Goal: Transaction & Acquisition: Purchase product/service

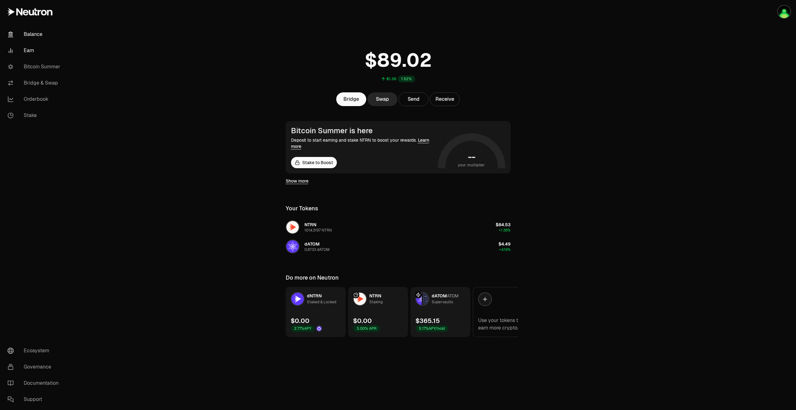
click at [33, 52] on link "Earn" at bounding box center [34, 50] width 65 height 16
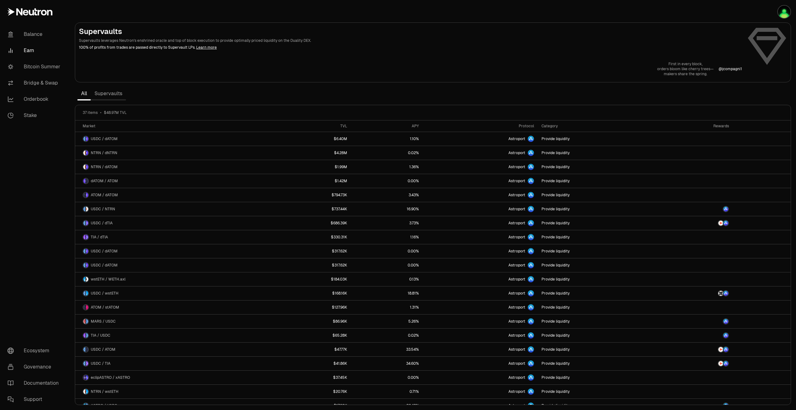
click at [112, 93] on link "Supervaults" at bounding box center [108, 93] width 35 height 12
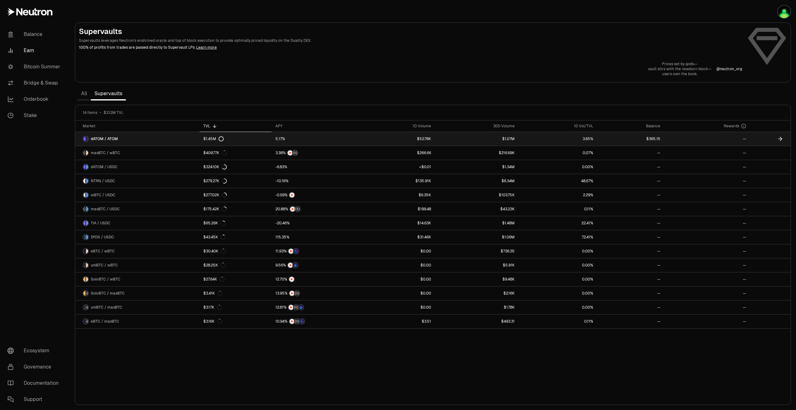
click at [220, 141] on icon at bounding box center [221, 138] width 5 height 5
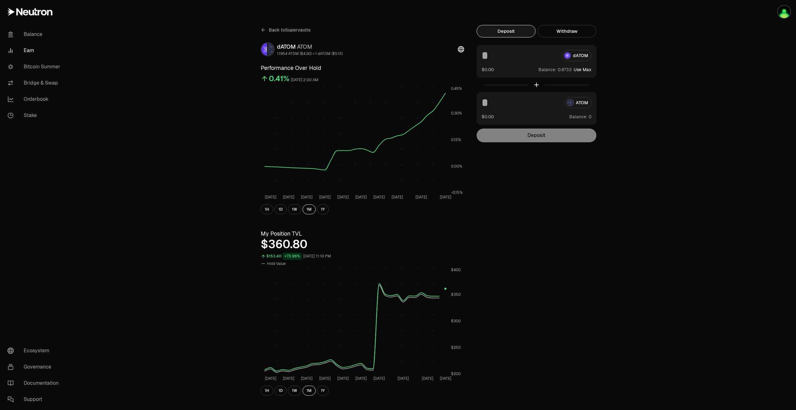
click at [565, 24] on div "Back to Supervaults dATOM ATOM 1.1954 ATOM ($4.30) = 1 dATOM ($5.15) Performanc…" at bounding box center [433, 295] width 374 height 591
click at [564, 34] on button "Withdraw" at bounding box center [566, 31] width 59 height 12
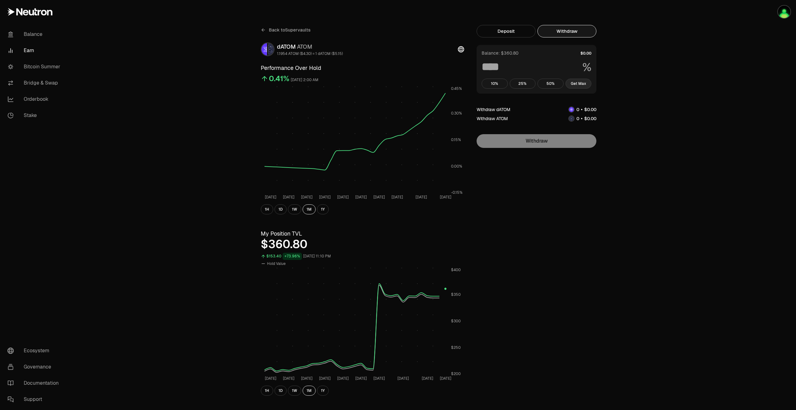
click at [574, 82] on button "Get Max" at bounding box center [578, 84] width 26 height 10
type input "***"
click at [48, 33] on link "Balance" at bounding box center [34, 34] width 65 height 16
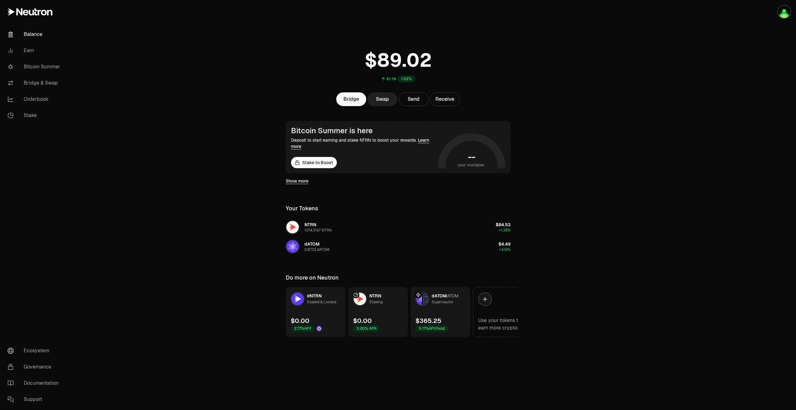
click at [369, 99] on link "Swap" at bounding box center [382, 99] width 30 height 14
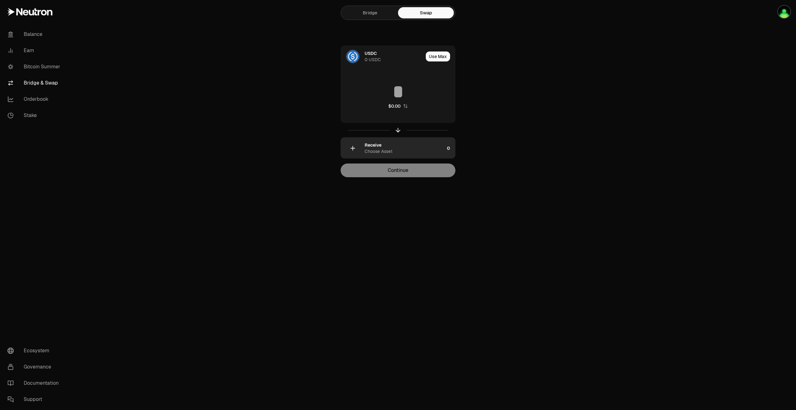
click at [381, 150] on div "Choose Asset" at bounding box center [379, 151] width 28 height 6
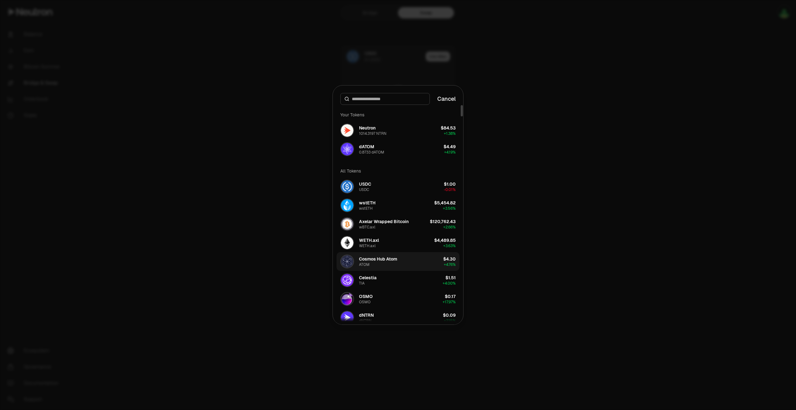
click at [363, 262] on div "Cosmos Hub Atom ATOM" at bounding box center [378, 261] width 38 height 11
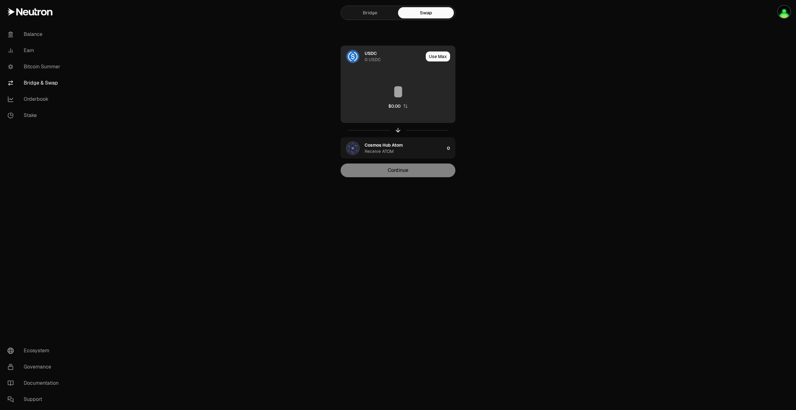
click at [367, 53] on div "USDC" at bounding box center [371, 53] width 12 height 6
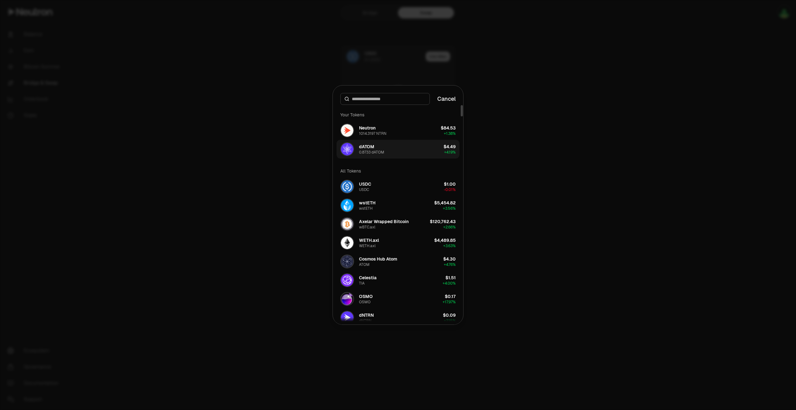
click at [370, 148] on div "dATOM" at bounding box center [366, 146] width 15 height 6
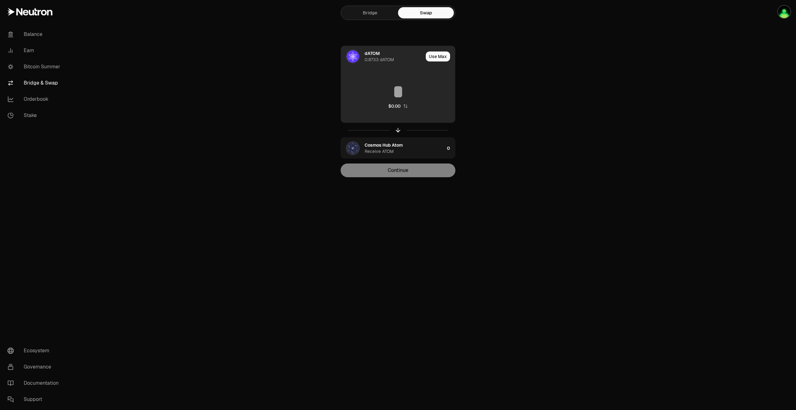
click at [398, 94] on input at bounding box center [398, 91] width 114 height 19
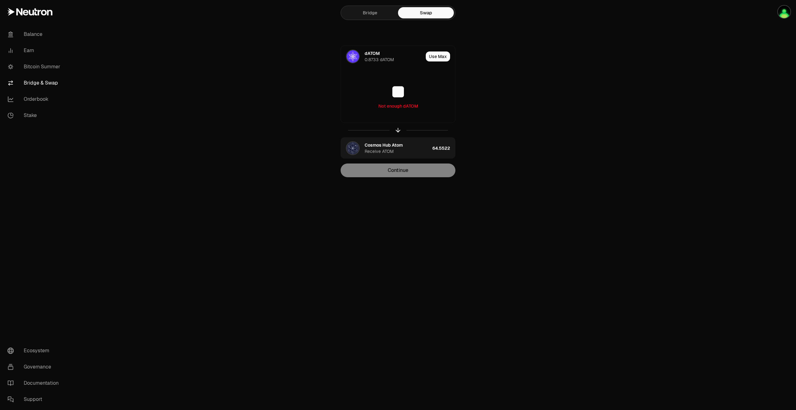
type input "**"
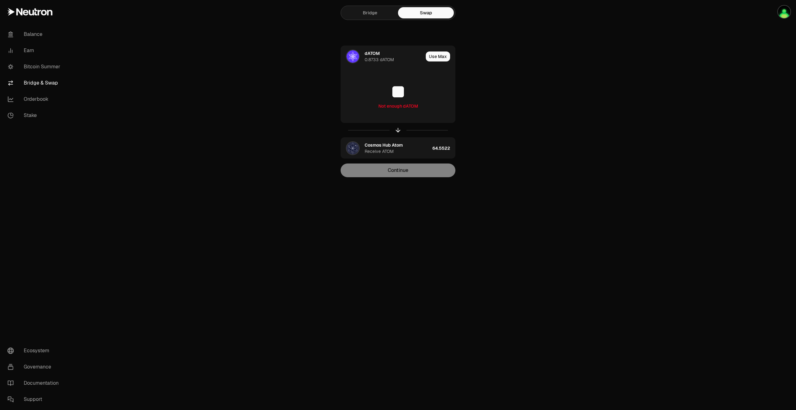
click at [280, 91] on section "Bridge Swap dATOM 0.8733 dATOM Use Max ** Not enough dATOM Cosmos Hub Atom Rece…" at bounding box center [398, 101] width 240 height 202
click at [37, 38] on link "Balance" at bounding box center [34, 34] width 65 height 16
